Goal: Information Seeking & Learning: Learn about a topic

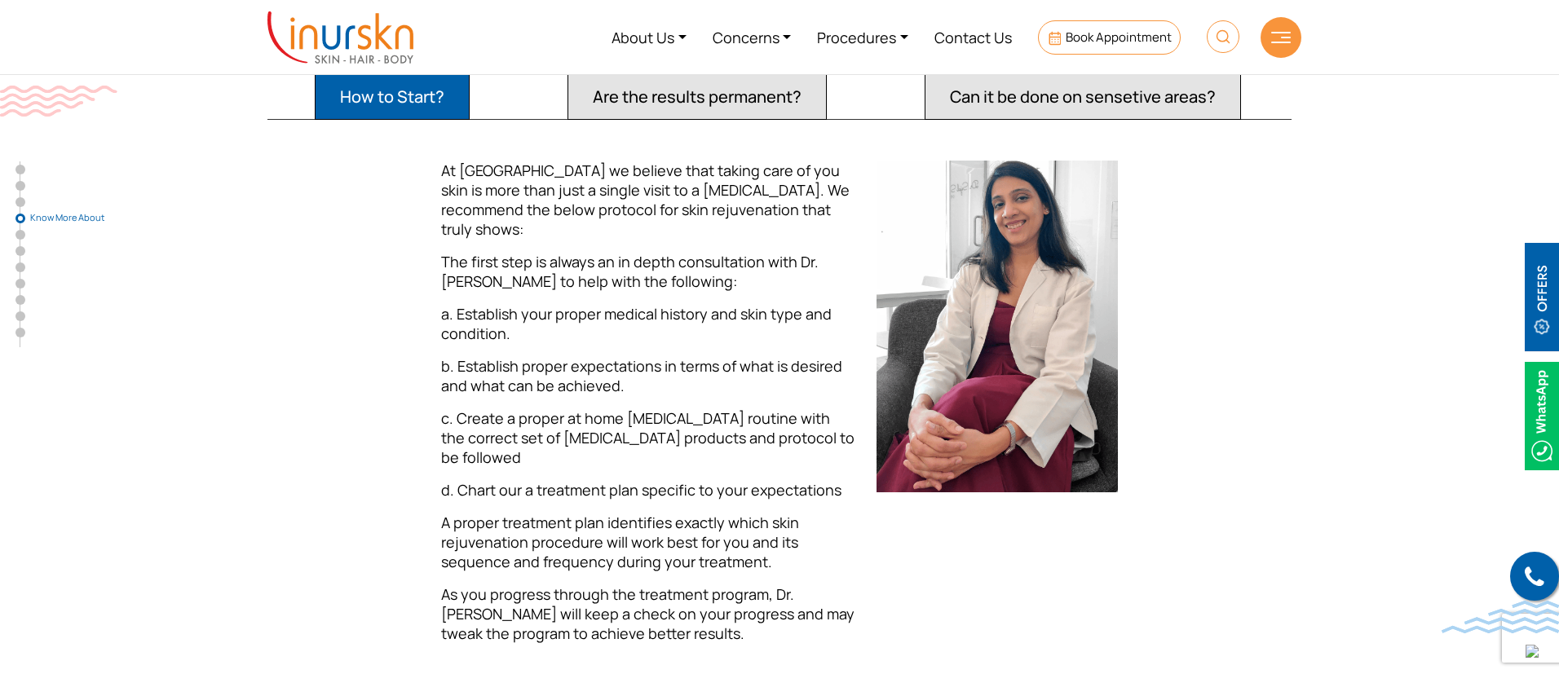
scroll to position [2036, 0]
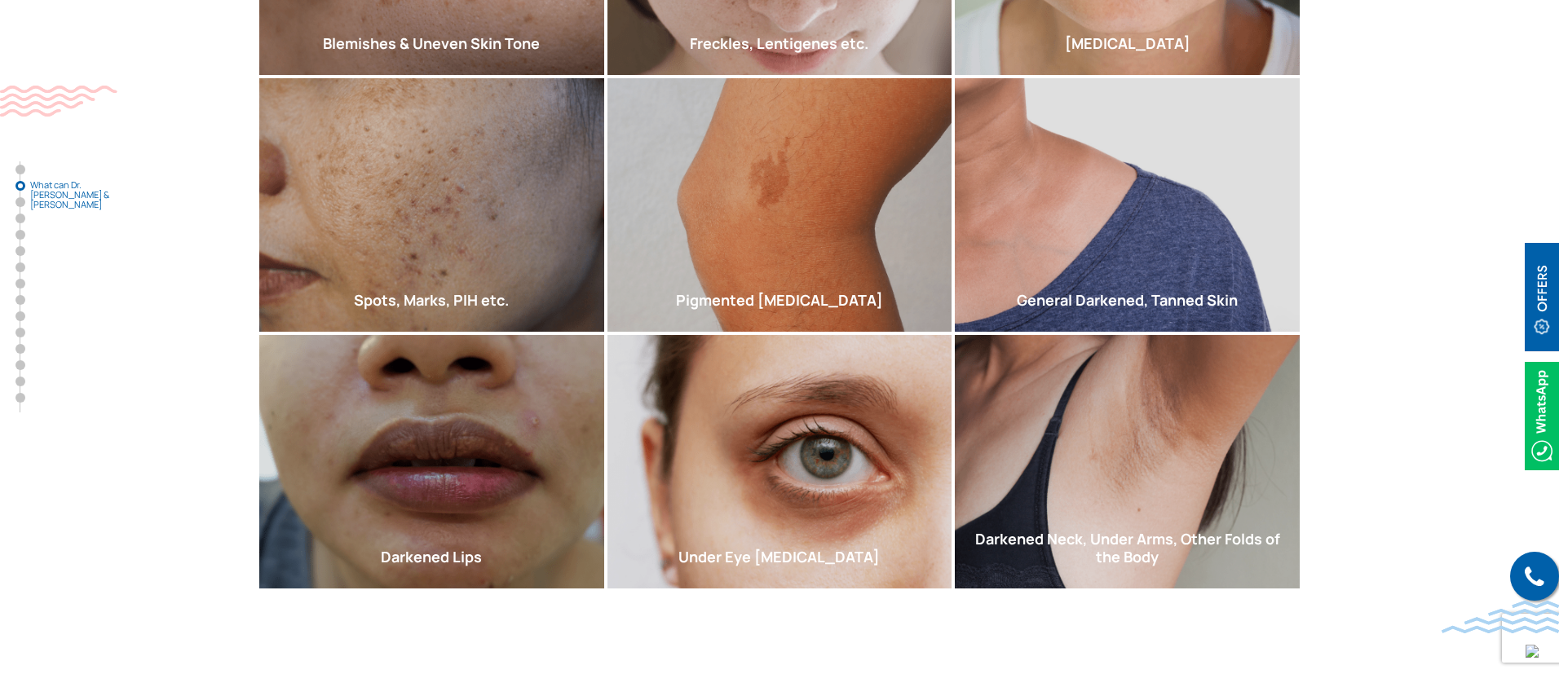
scroll to position [988, 0]
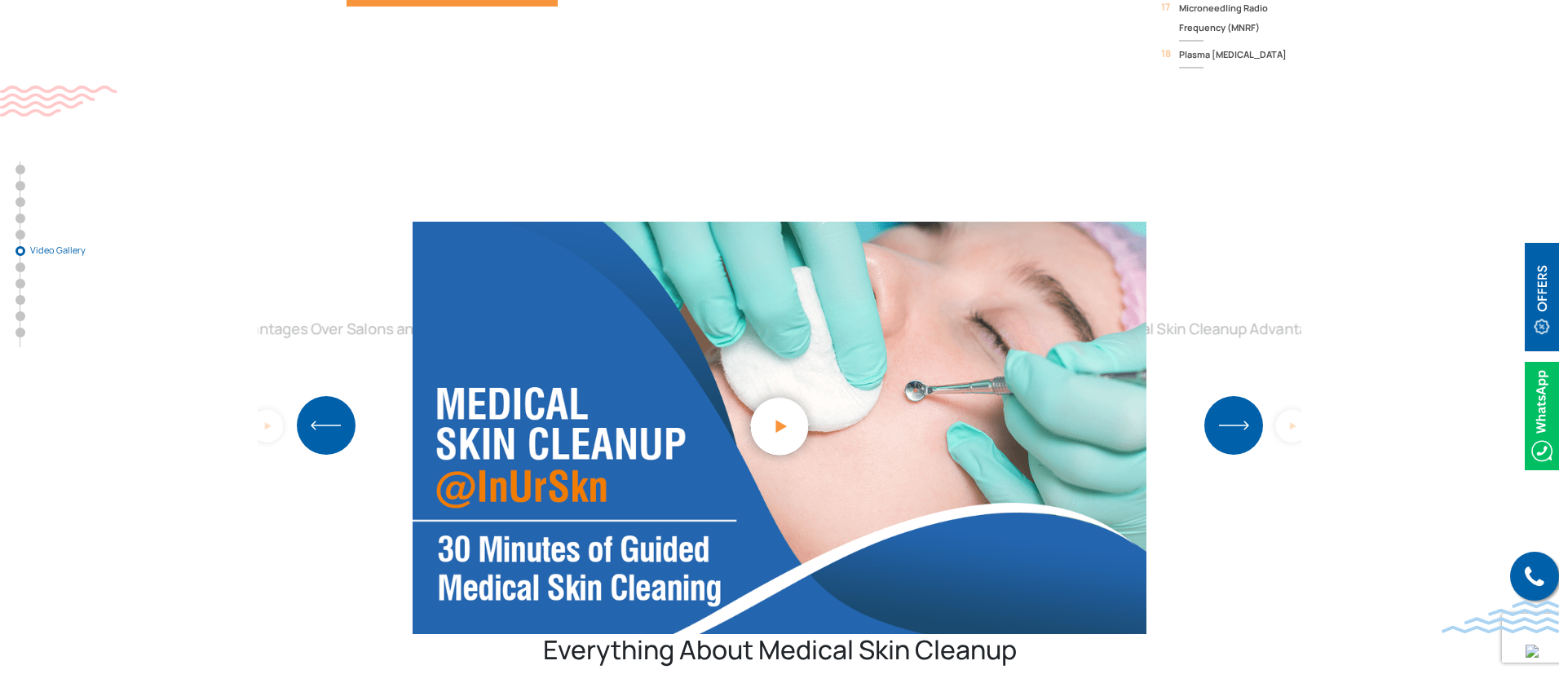
scroll to position [3899, 0]
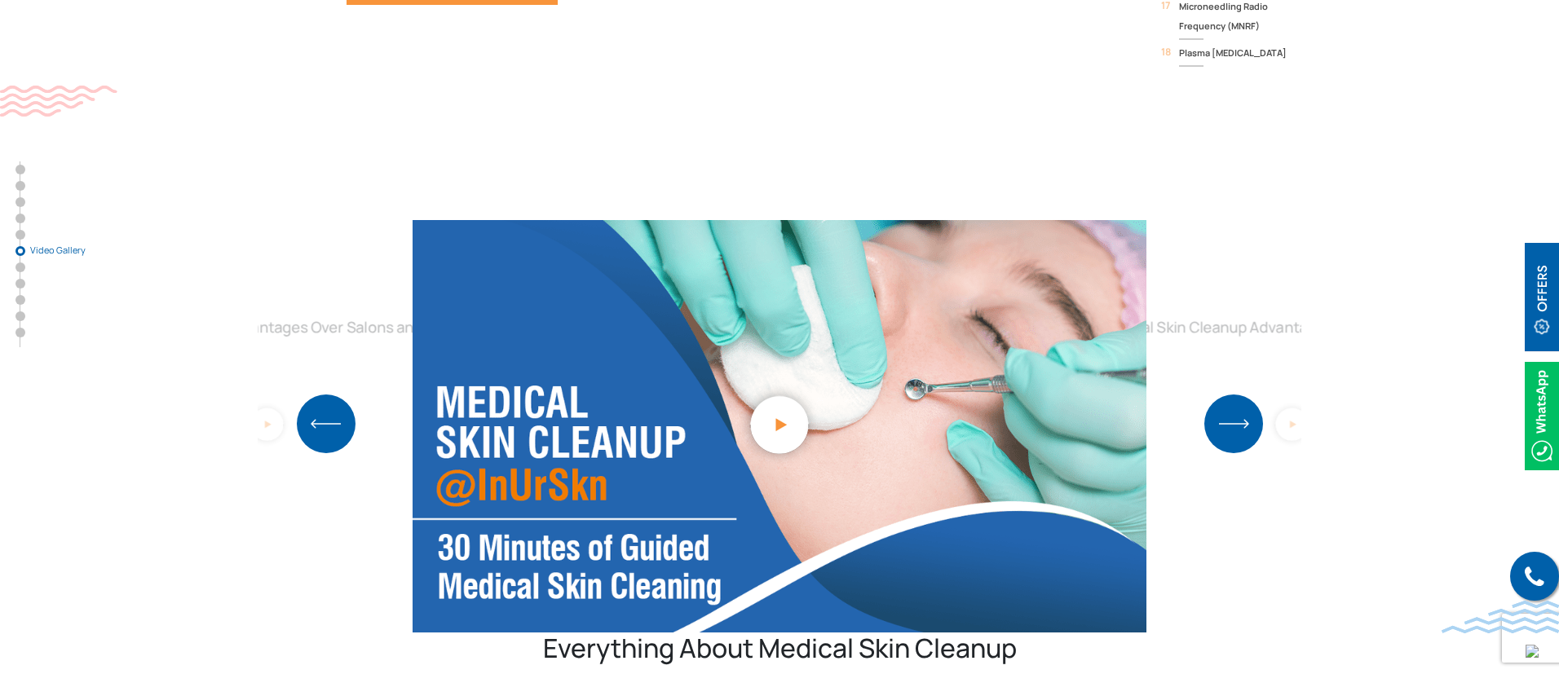
click at [1253, 366] on div "Medical Skin Cleanup Advantages Over Salons and Spas" at bounding box center [1291, 423] width 419 height 233
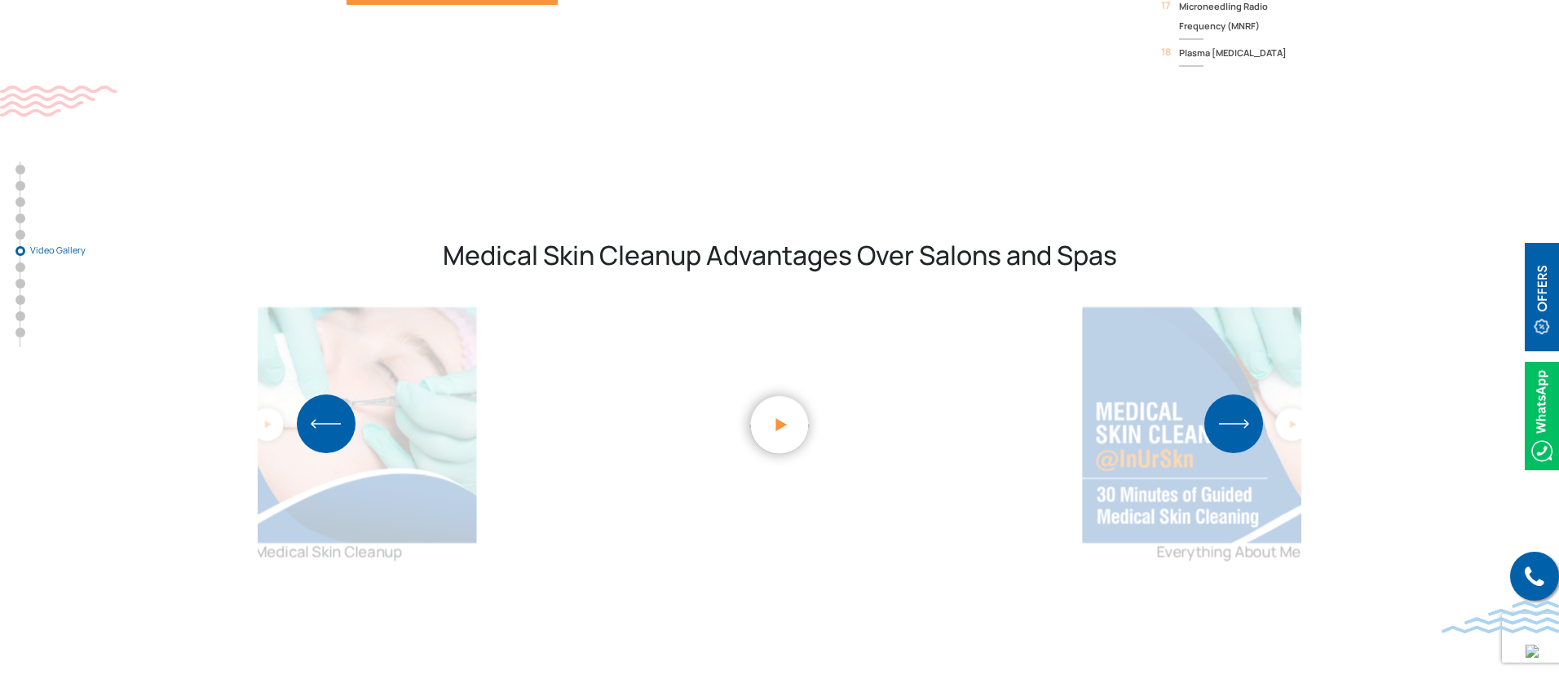
click at [1253, 366] on img "1 / 2" at bounding box center [1291, 425] width 419 height 236
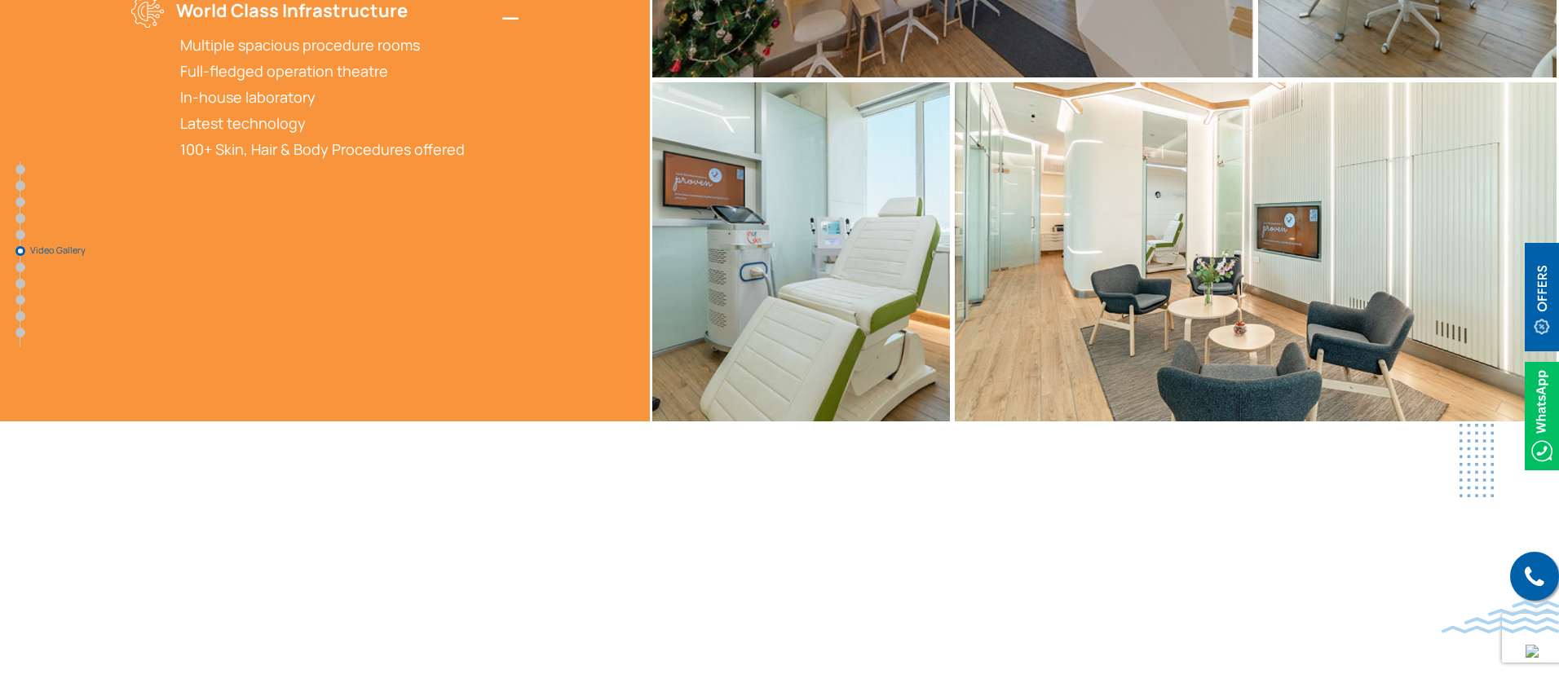
scroll to position [5241, 0]
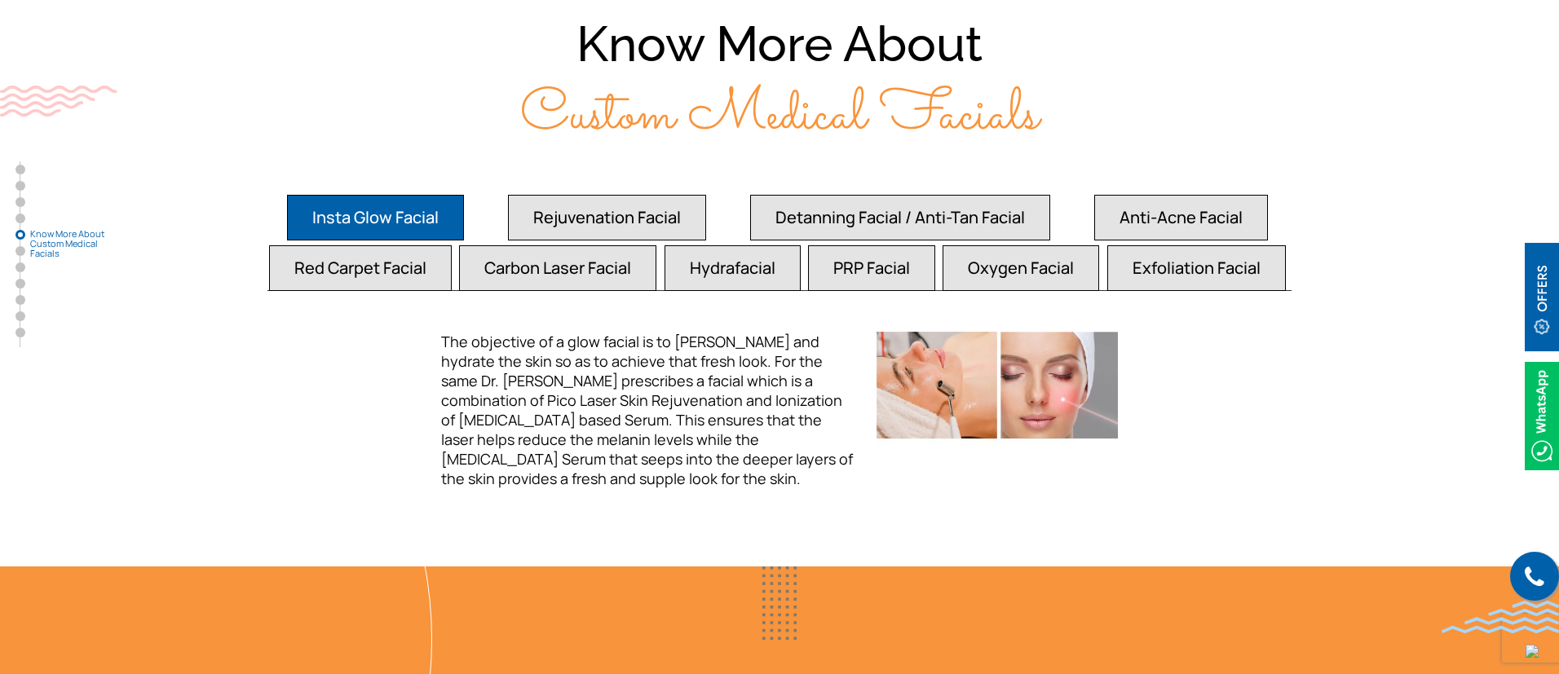
scroll to position [2984, 0]
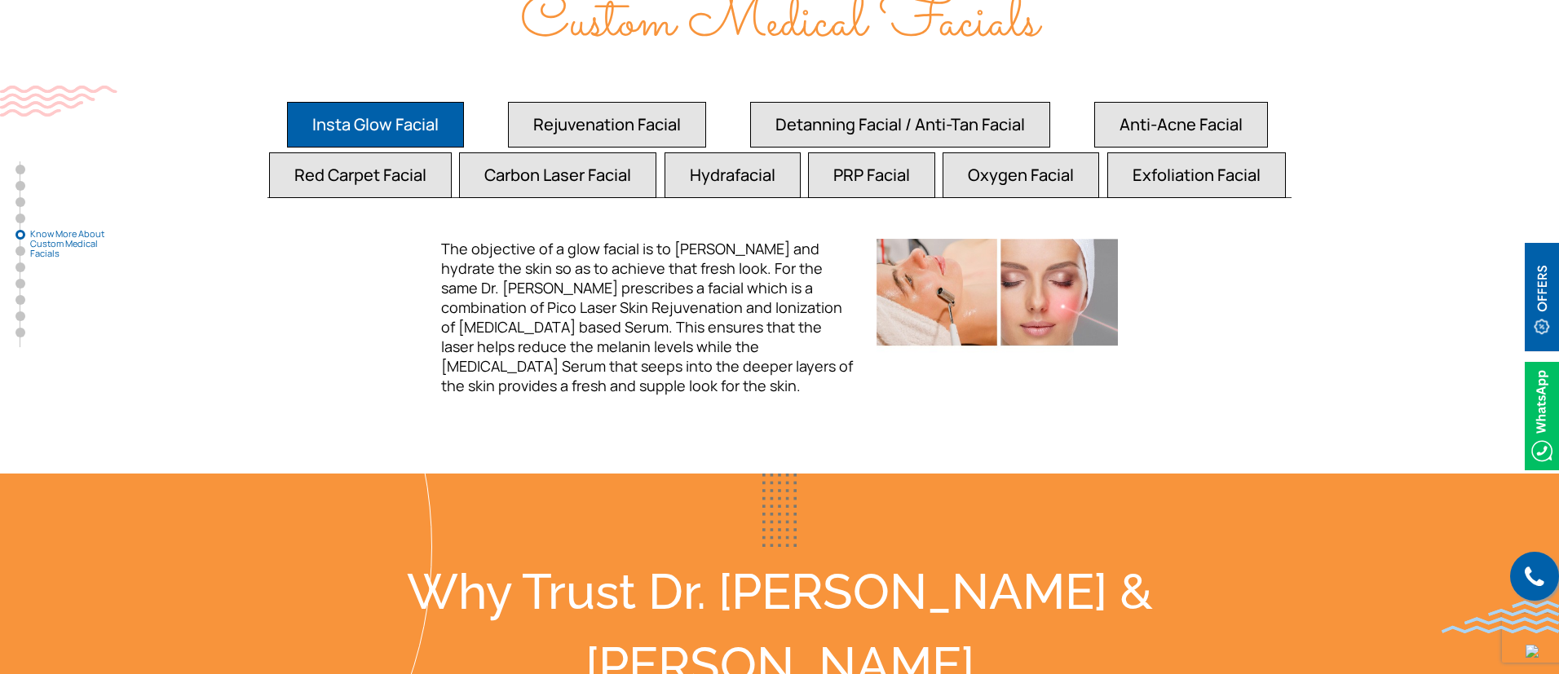
click at [464, 102] on button "Detanning Facial / Anti-Tan Facial" at bounding box center [375, 125] width 177 height 46
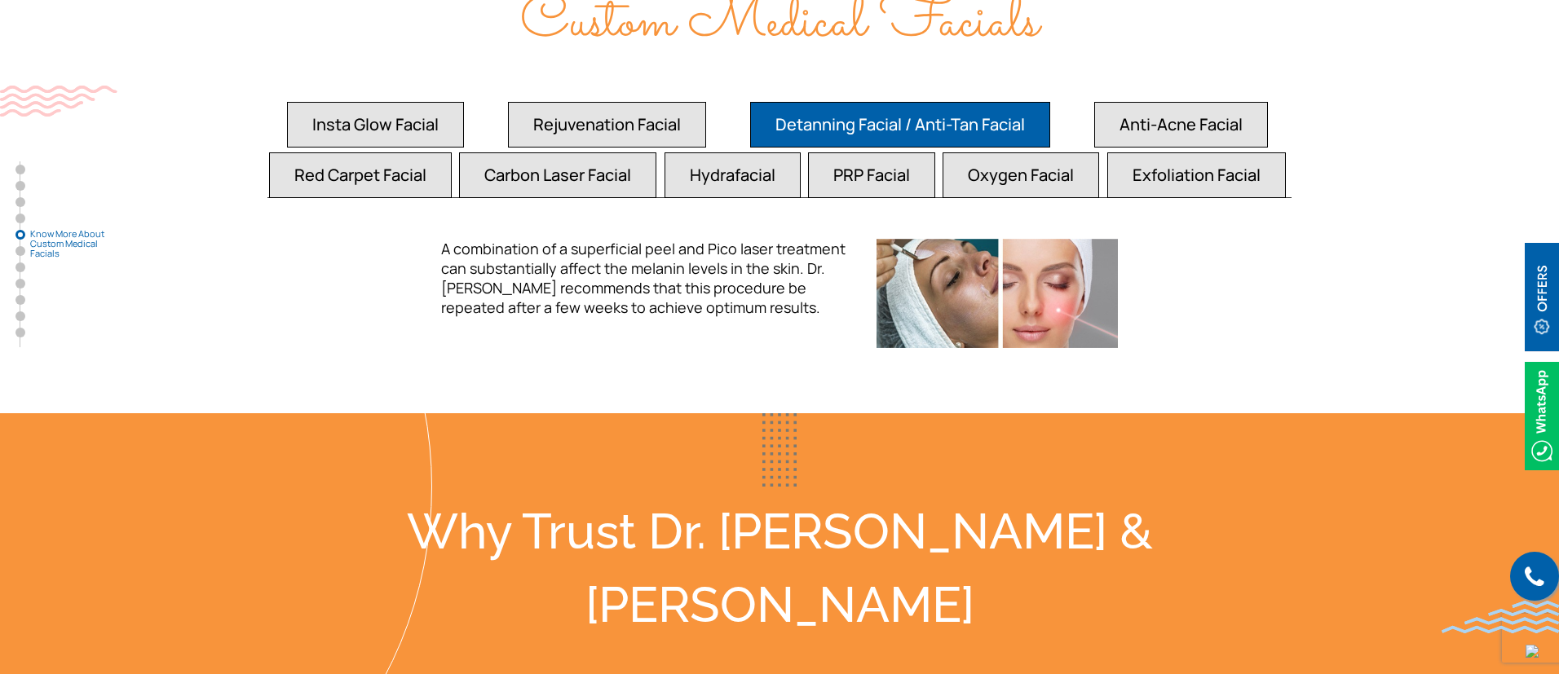
click at [464, 102] on button "Rejuvenation Facial" at bounding box center [375, 125] width 177 height 46
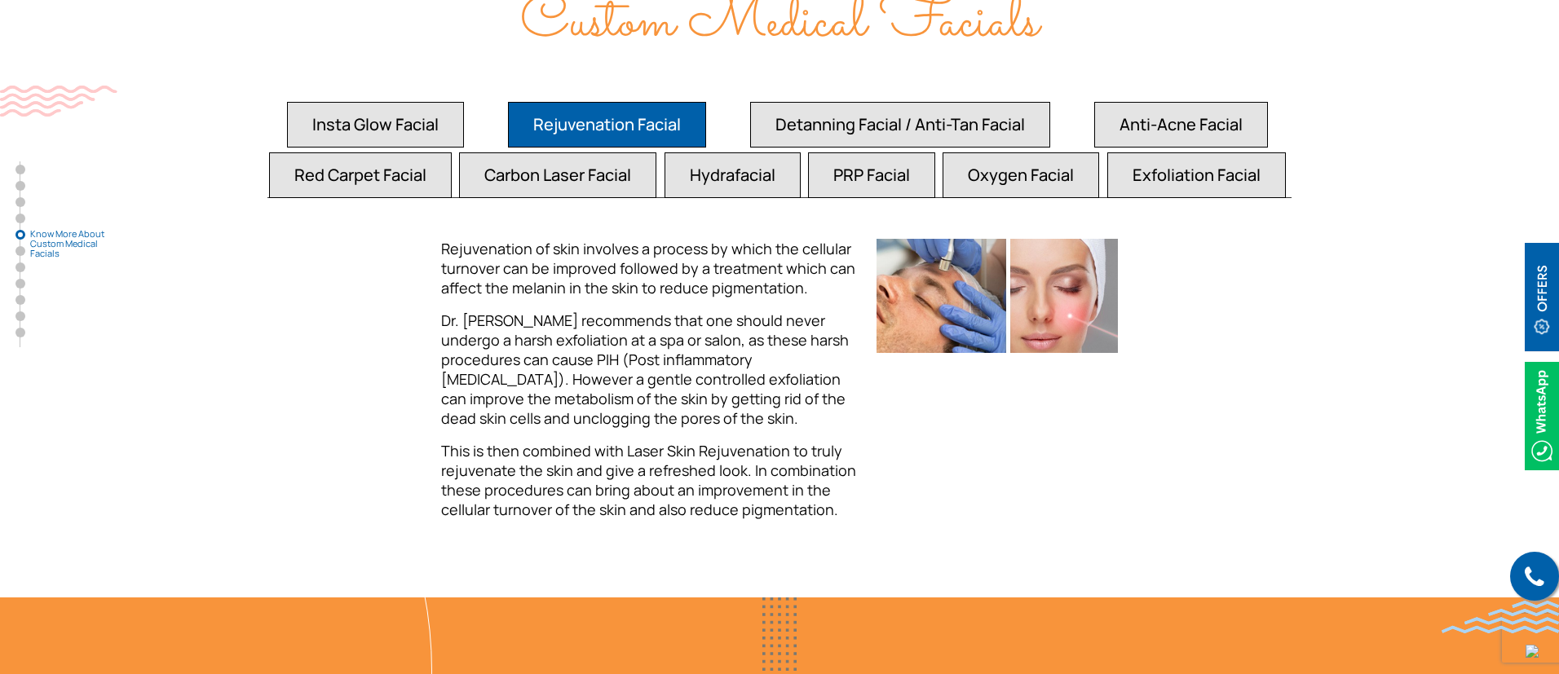
click at [464, 147] on button "Carbon Laser Facial" at bounding box center [375, 125] width 177 height 46
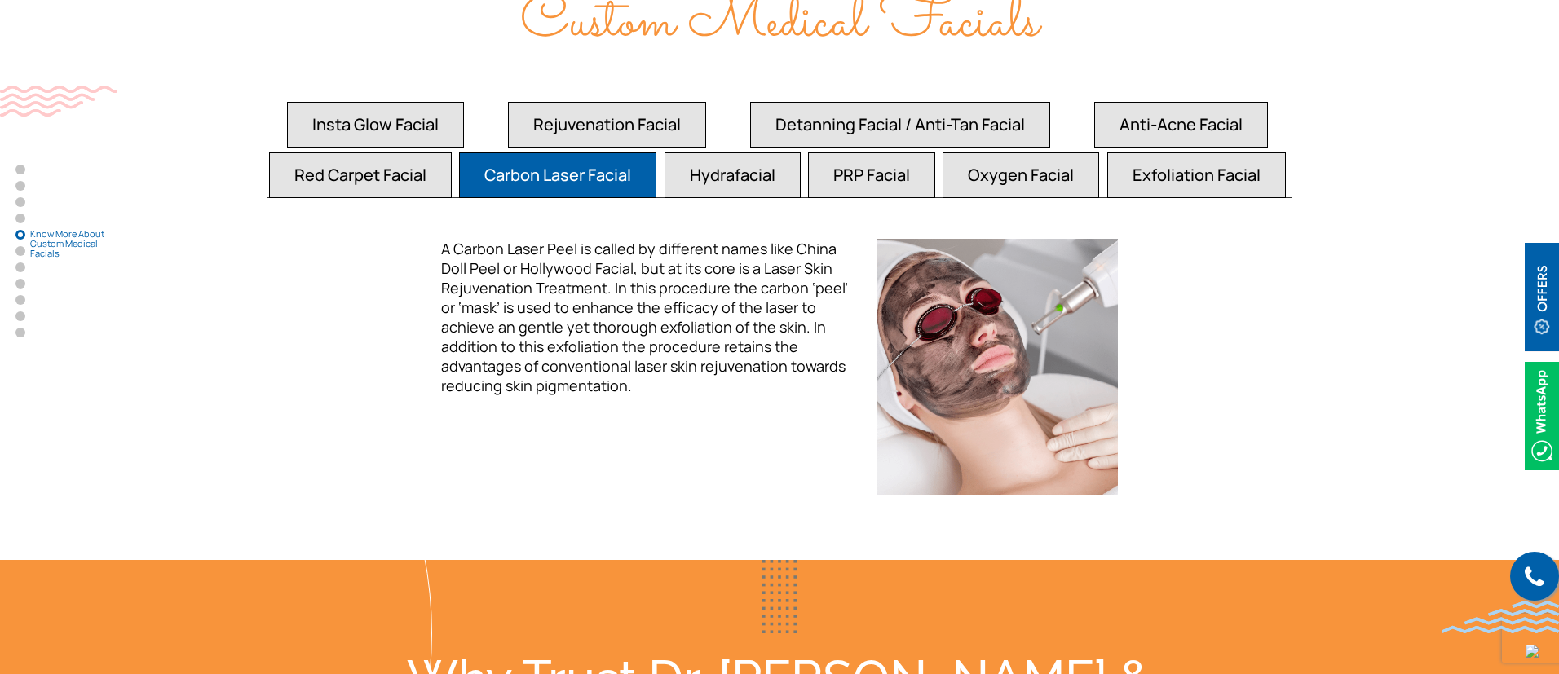
click at [464, 148] on button "Hydrafacial" at bounding box center [375, 125] width 177 height 46
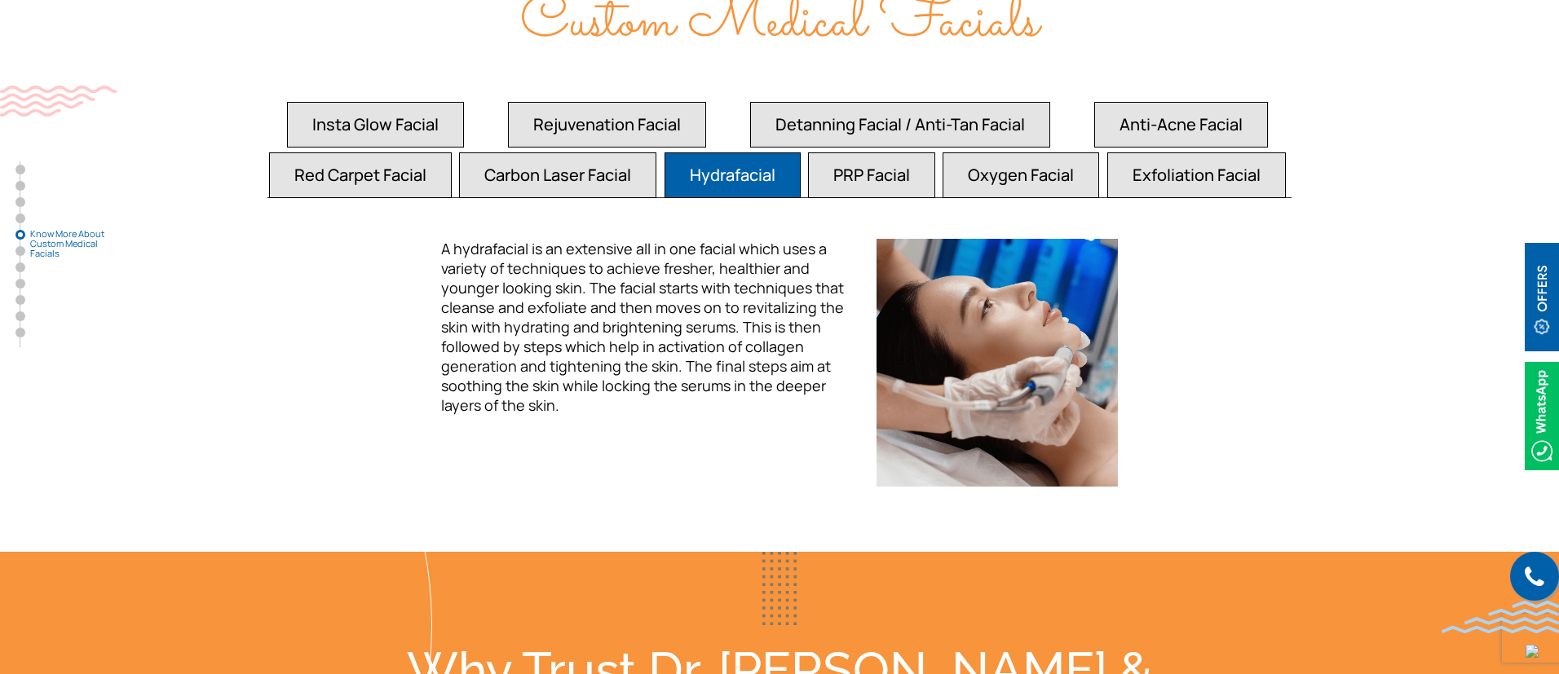
click at [464, 148] on button "PRP Facial" at bounding box center [375, 125] width 177 height 46
